Goal: Information Seeking & Learning: Learn about a topic

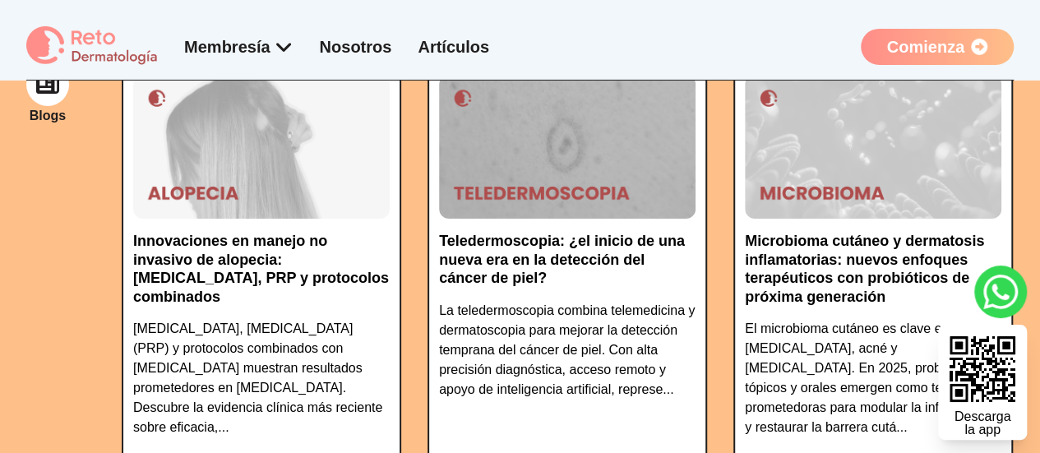
scroll to position [2796, 0]
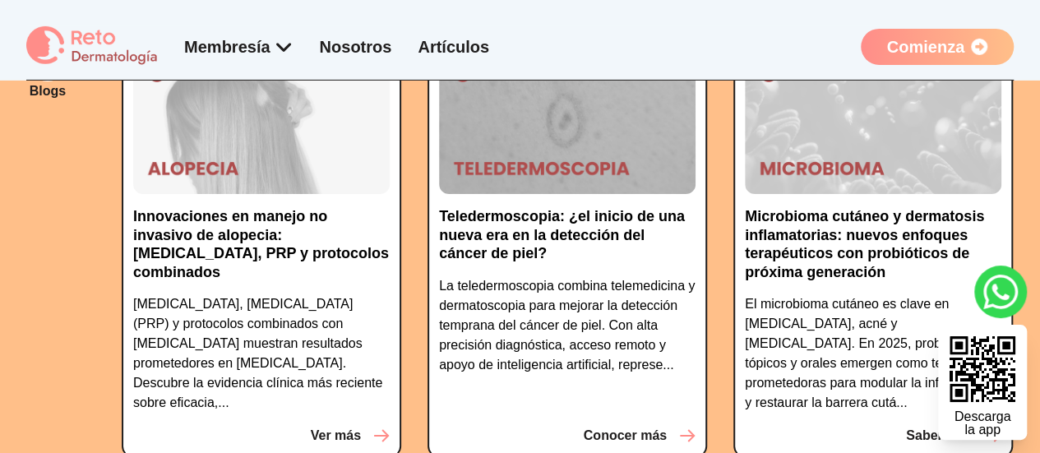
click at [898, 207] on p "Microbioma cutáneo y dermatosis inflamatorias: nuevos enfoques terapéuticos con…" at bounding box center [873, 244] width 257 height 74
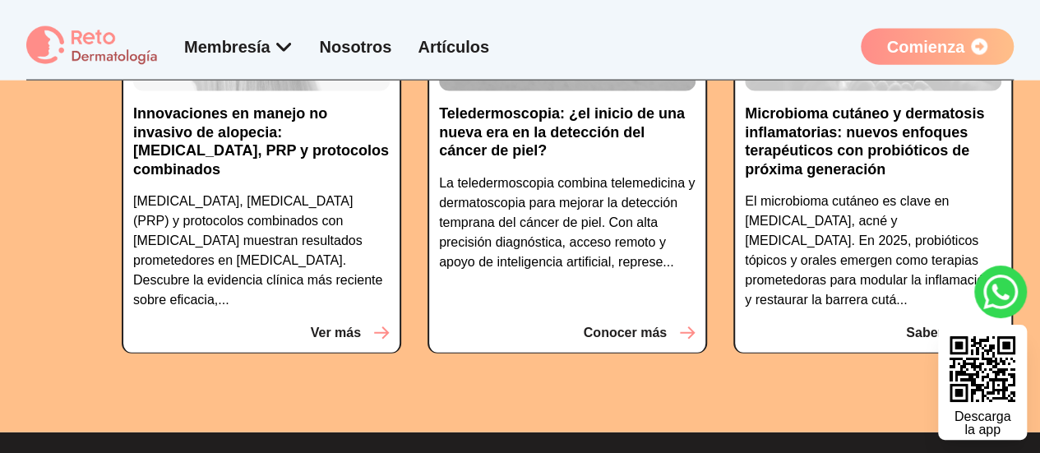
scroll to position [4846, 0]
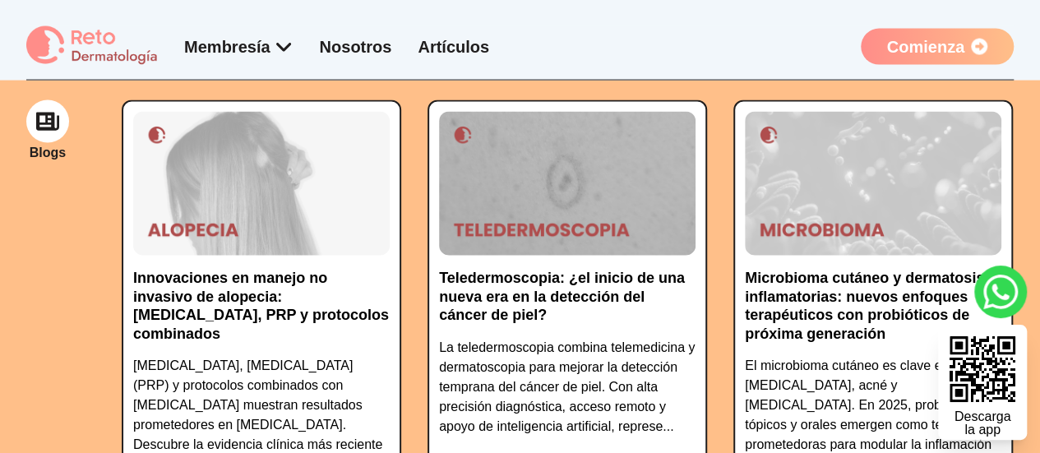
click at [213, 223] on img at bounding box center [261, 184] width 257 height 145
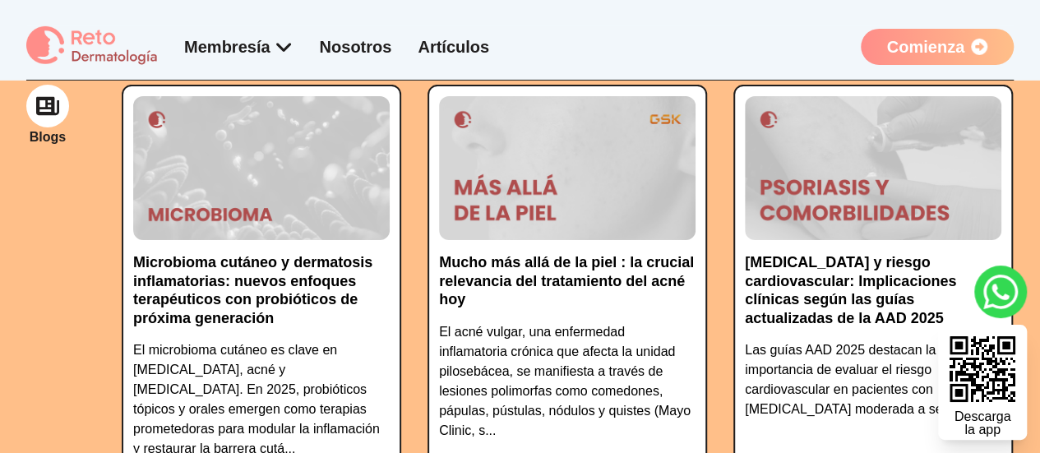
scroll to position [2779, 0]
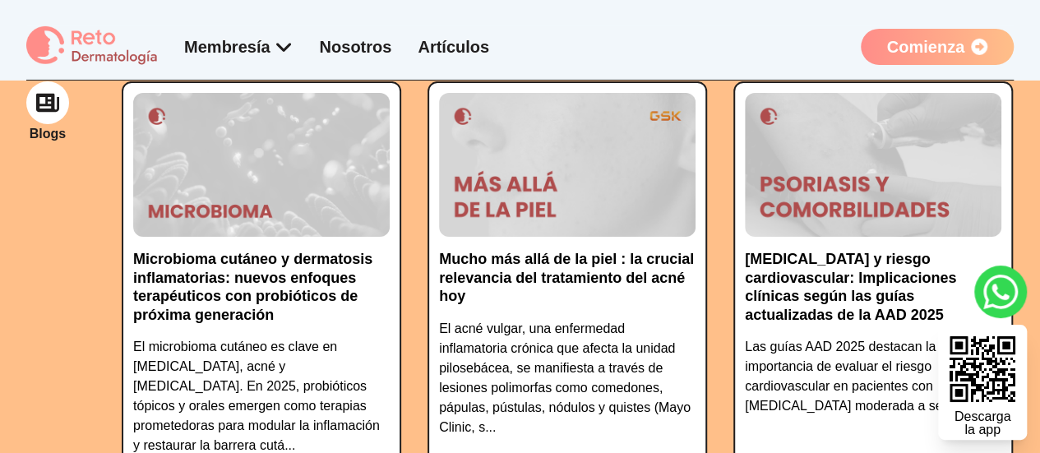
click at [926, 141] on img at bounding box center [873, 165] width 257 height 145
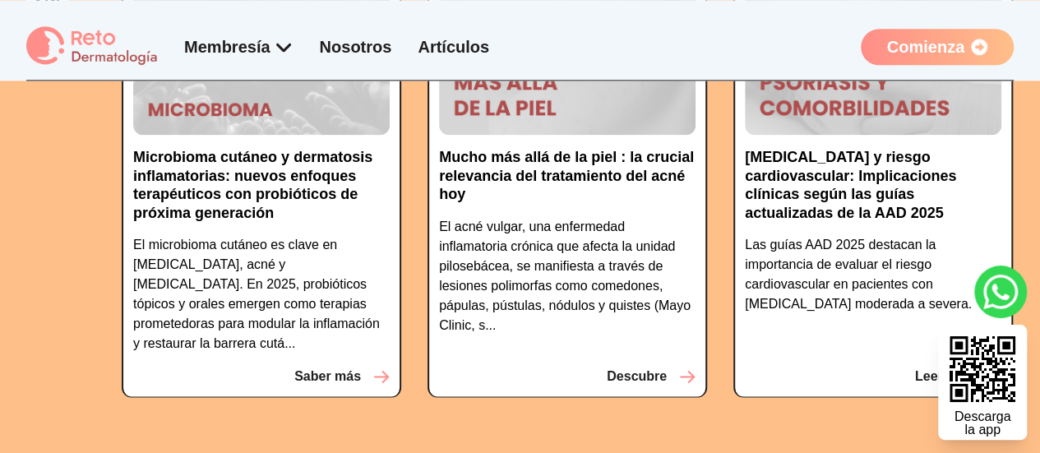
scroll to position [4144, 0]
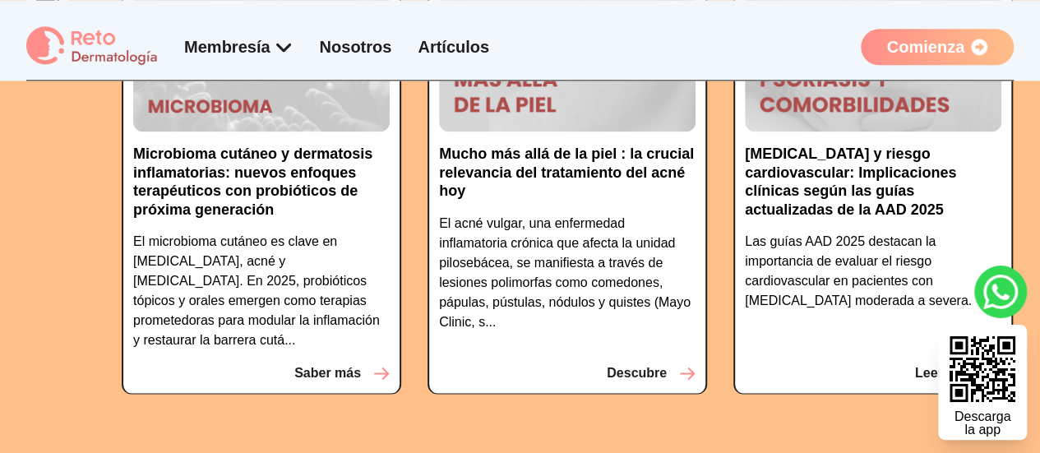
click at [651, 382] on p "Descubre" at bounding box center [637, 373] width 60 height 20
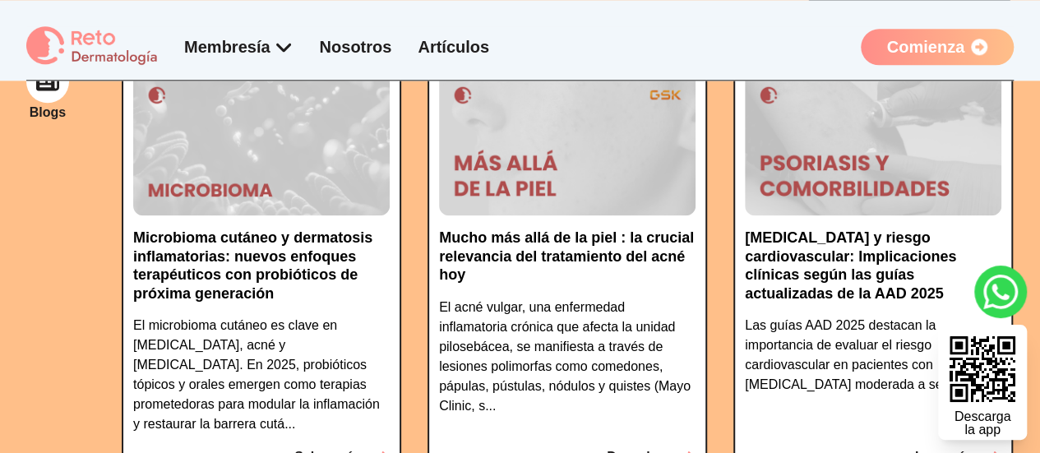
scroll to position [4072, 0]
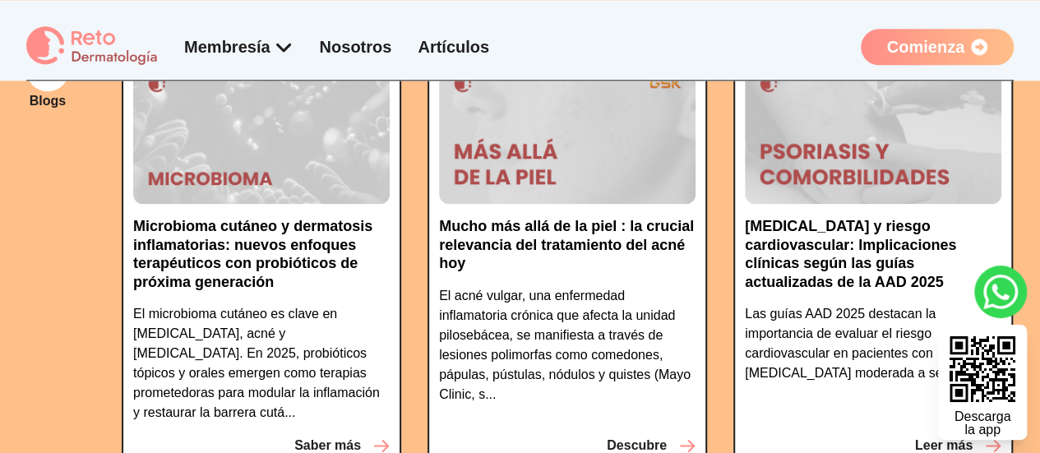
click at [589, 142] on img at bounding box center [567, 132] width 257 height 145
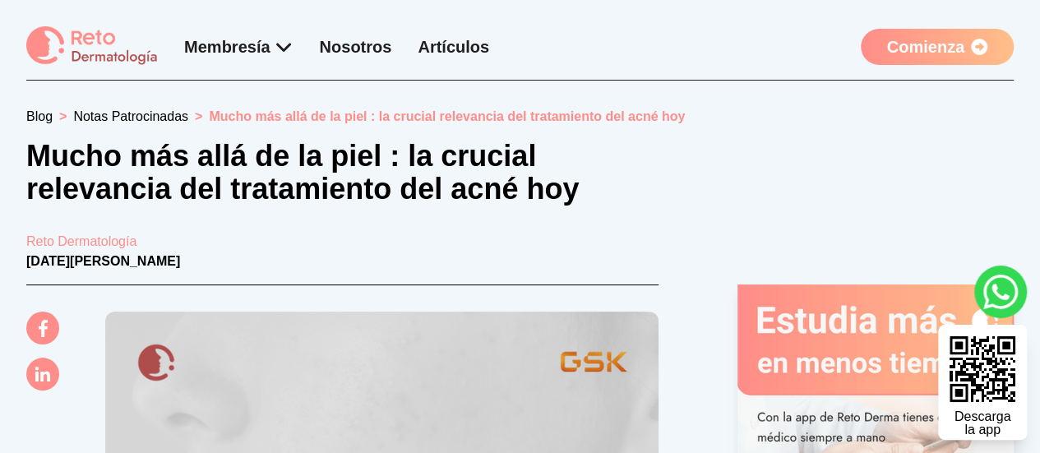
click at [489, 41] on link "Artículos" at bounding box center [454, 47] width 72 height 18
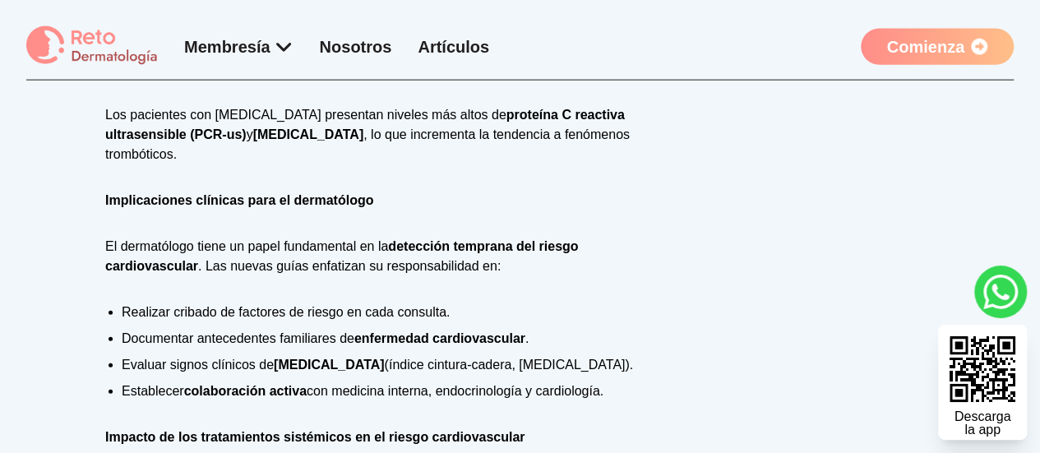
scroll to position [10, 0]
